Goal: Find specific page/section: Find specific page/section

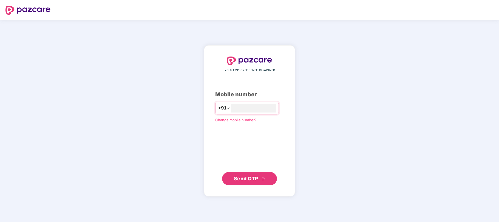
type input "**********"
click at [251, 180] on span "Send OTP" at bounding box center [246, 178] width 24 height 6
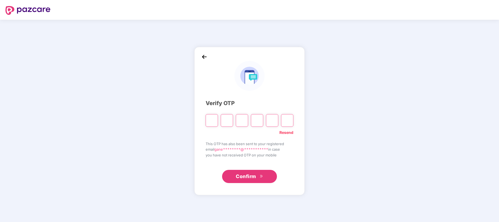
type input "*"
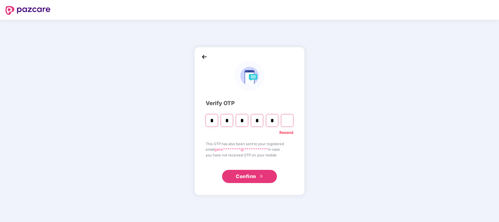
type input "*"
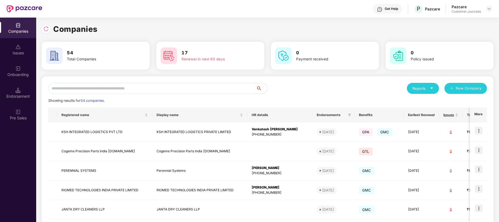
click at [136, 86] on input "text" at bounding box center [152, 88] width 208 height 11
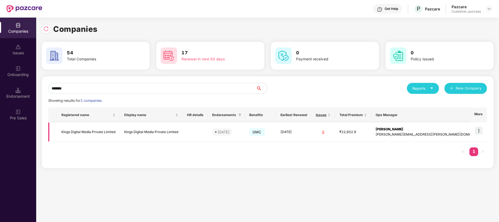
type input "*******"
click at [170, 133] on td "Kings Digital Media Private Limited" at bounding box center [151, 131] width 63 height 19
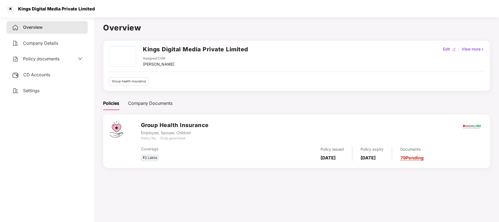
click at [56, 58] on span "Policy documents" at bounding box center [41, 58] width 36 height 5
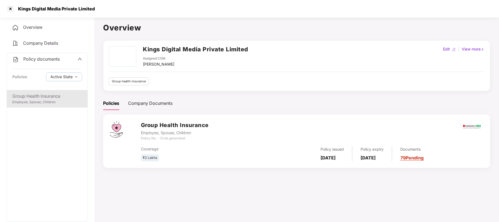
click at [49, 97] on div "Group Health Insurance" at bounding box center [47, 96] width 70 height 7
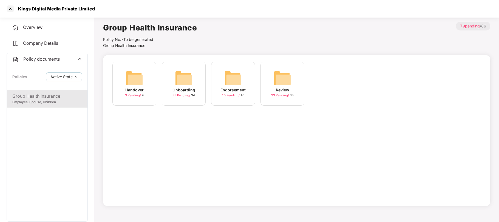
click at [189, 88] on div "Onboarding" at bounding box center [184, 90] width 23 height 6
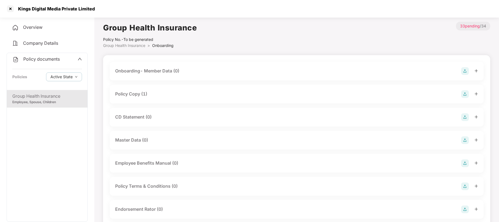
click at [139, 92] on div "Policy Copy (1)" at bounding box center [131, 94] width 32 height 7
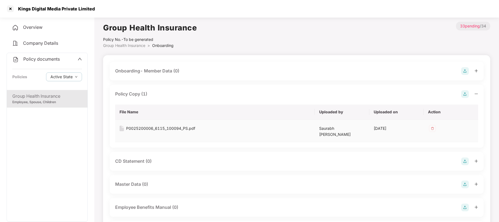
click at [166, 129] on div "P0025200006_6115_100094_PS.pdf" at bounding box center [160, 128] width 69 height 6
click at [10, 7] on div at bounding box center [10, 8] width 9 height 9
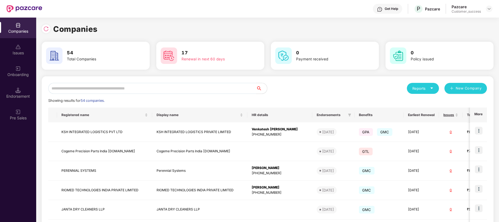
click at [135, 89] on input "text" at bounding box center [152, 88] width 208 height 11
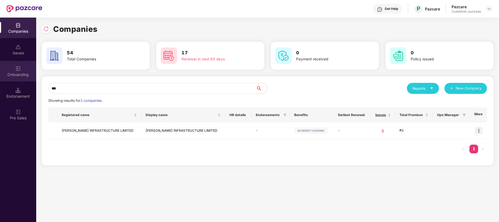
type input "***"
click at [21, 73] on div "Onboarding" at bounding box center [18, 74] width 36 height 5
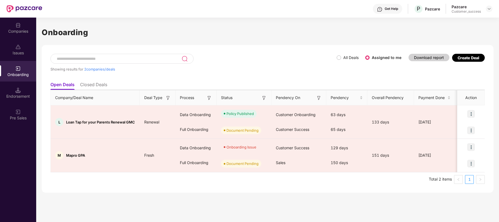
click at [95, 81] on ul "Open Deals Closed Deals" at bounding box center [267, 84] width 434 height 11
click at [95, 85] on li "Closed Deals" at bounding box center [93, 86] width 27 height 8
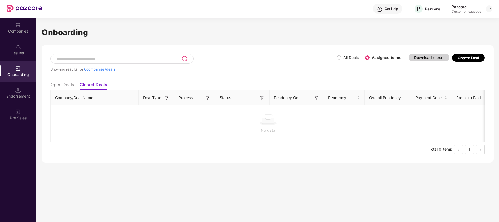
click at [63, 83] on li "Open Deals" at bounding box center [62, 86] width 24 height 8
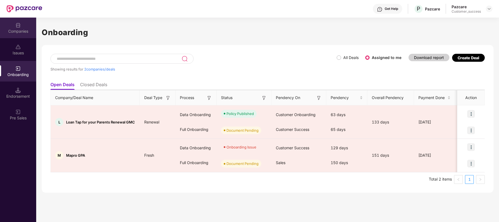
click at [17, 30] on div "Companies" at bounding box center [18, 31] width 36 height 5
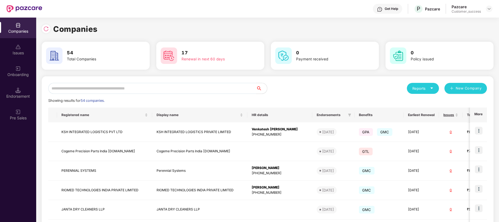
click at [215, 86] on input "text" at bounding box center [152, 88] width 208 height 11
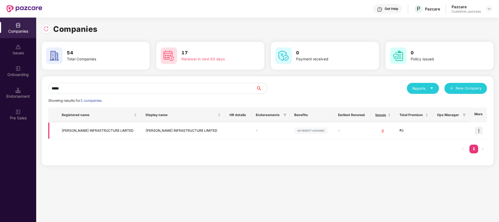
type input "*****"
click at [480, 130] on img at bounding box center [479, 131] width 8 height 8
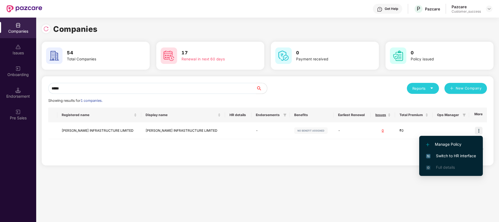
click at [328, 175] on div "Companies 54 Total Companies 17 Renewal in next 60 days 0 Payment received 0 Po…" at bounding box center [267, 120] width 463 height 204
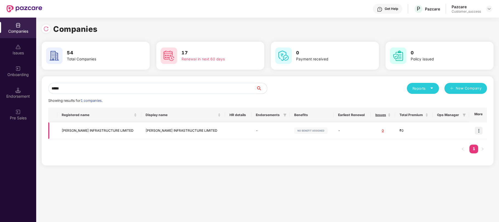
click at [178, 128] on td "[PERSON_NAME] INFRASTRUCTURE LIMITED" at bounding box center [183, 130] width 84 height 17
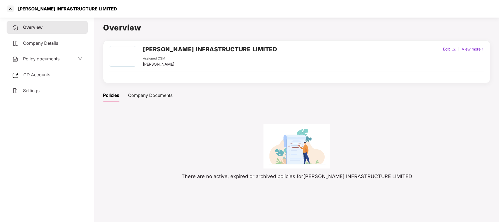
click at [51, 58] on span "Policy documents" at bounding box center [41, 58] width 36 height 5
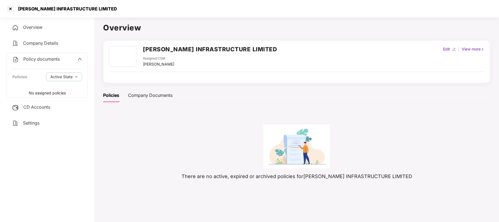
click at [43, 107] on span "CD Accounts" at bounding box center [36, 106] width 27 height 5
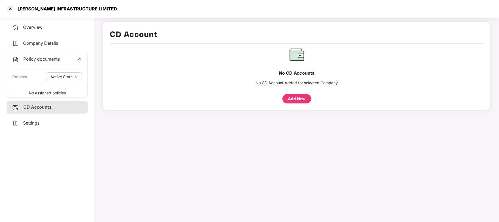
click at [44, 61] on span "Policy documents" at bounding box center [41, 58] width 36 height 5
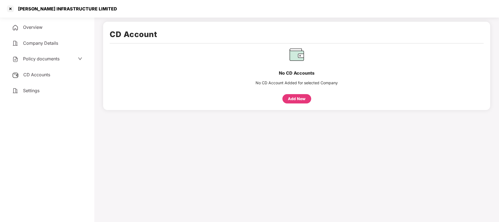
click at [47, 60] on span "Policy documents" at bounding box center [41, 58] width 36 height 5
click at [65, 77] on span "Active State" at bounding box center [61, 77] width 22 height 6
click at [77, 77] on icon "down" at bounding box center [76, 76] width 3 height 3
click at [122, 112] on main "CD Account No CD Accounts No CD Account Added for selected Company Add New" at bounding box center [296, 126] width 405 height 222
click at [79, 59] on icon "up" at bounding box center [80, 59] width 4 height 4
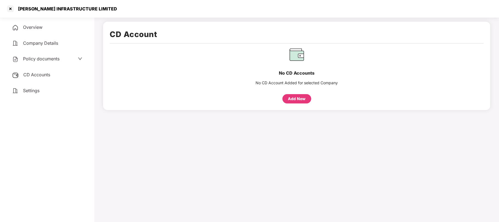
click at [35, 57] on span "Policy documents" at bounding box center [41, 58] width 36 height 5
click at [31, 122] on span "Settings" at bounding box center [31, 122] width 16 height 5
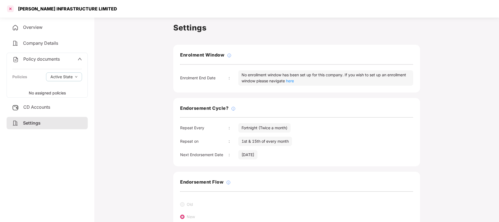
click at [10, 9] on div at bounding box center [10, 8] width 9 height 9
